Goal: Information Seeking & Learning: Check status

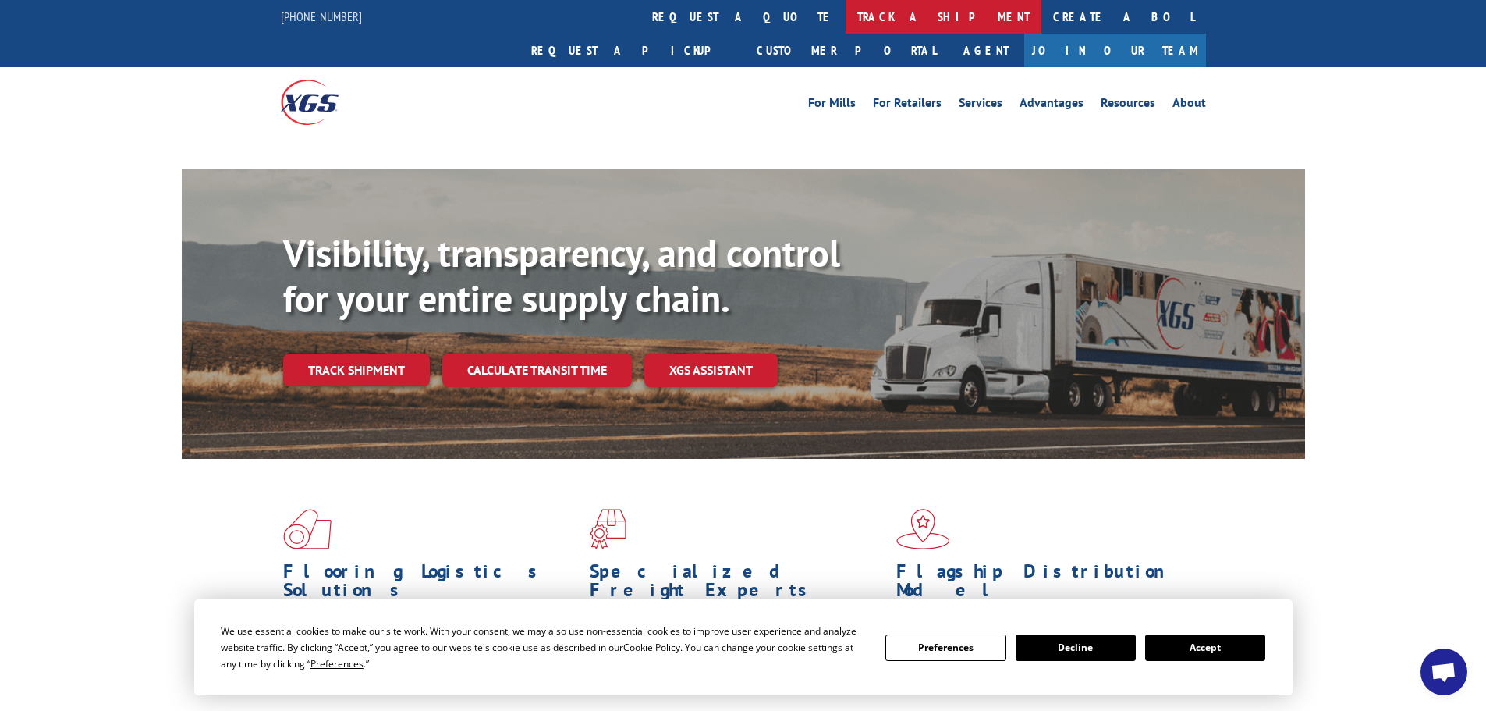
click at [846, 10] on link "track a shipment" at bounding box center [944, 17] width 196 height 34
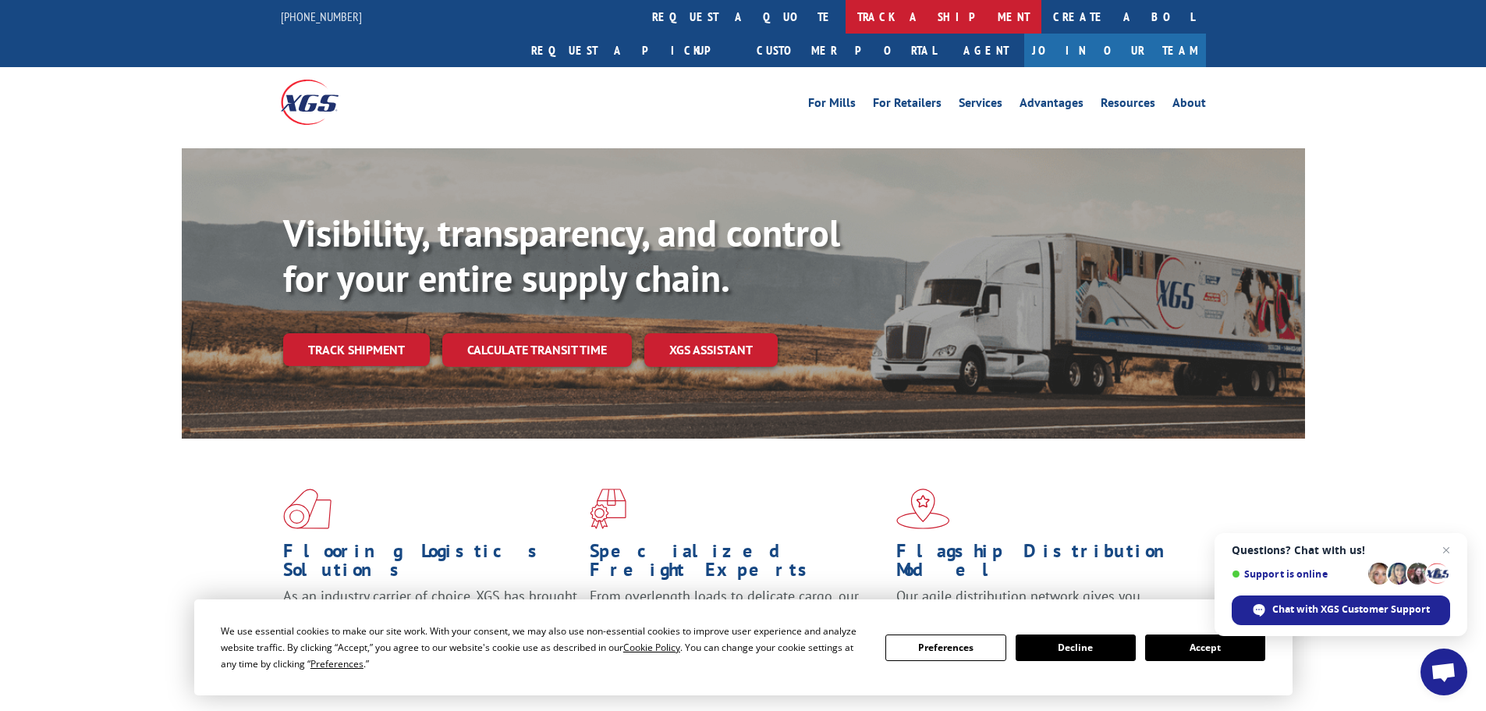
click at [846, 16] on link "track a shipment" at bounding box center [944, 17] width 196 height 34
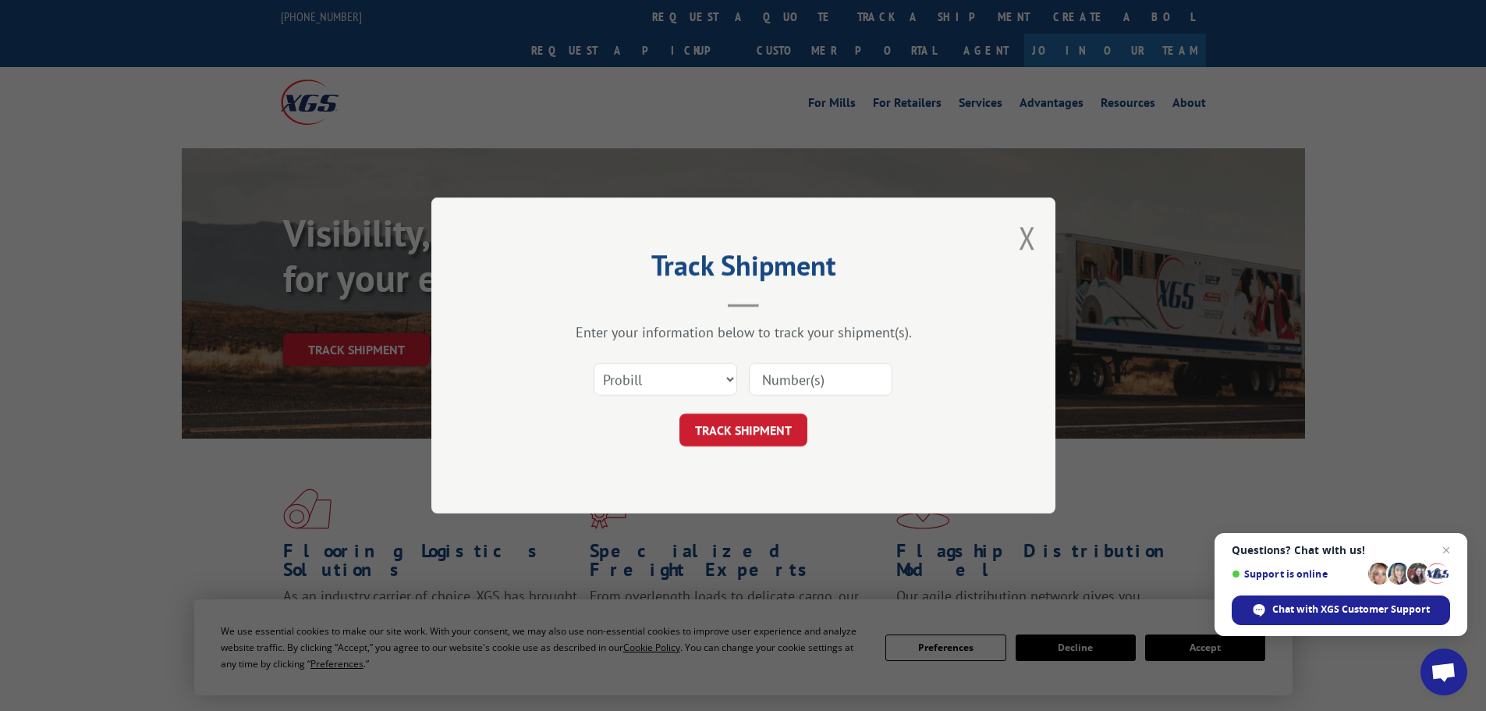
paste input "17701676"
type input "17701676"
click at [738, 425] on button "TRACK SHIPMENT" at bounding box center [743, 429] width 128 height 33
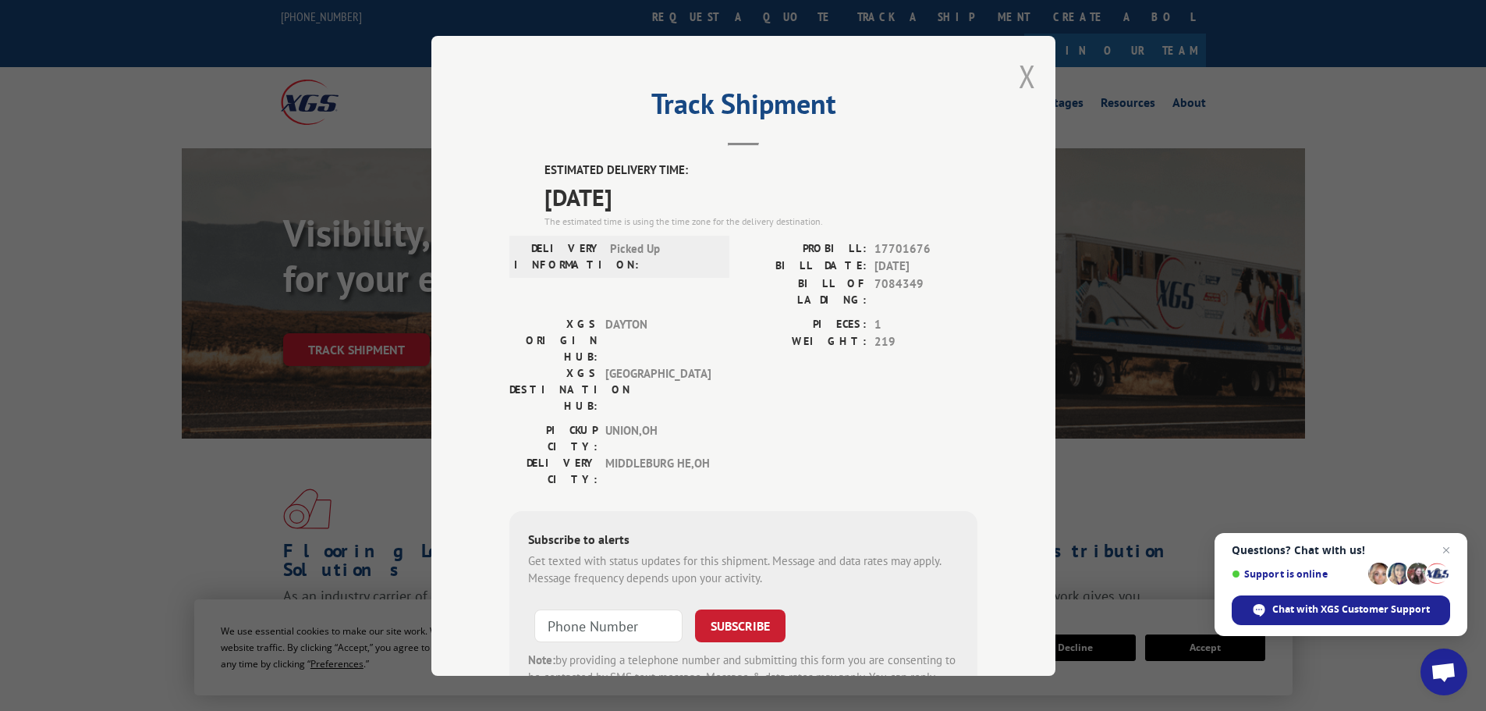
click at [1019, 83] on button "Close modal" at bounding box center [1027, 75] width 17 height 41
